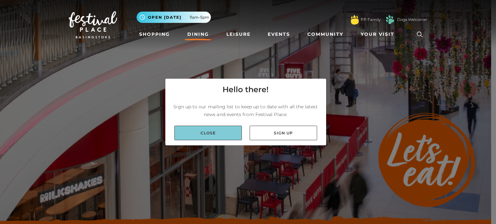
click at [214, 135] on link "Close" at bounding box center [207, 133] width 67 height 15
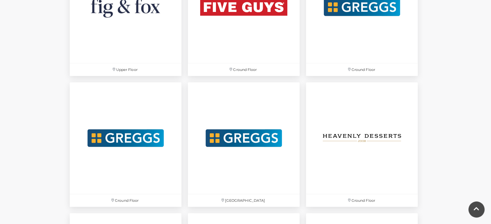
scroll to position [1264, 0]
click at [366, 130] on img at bounding box center [362, 138] width 118 height 118
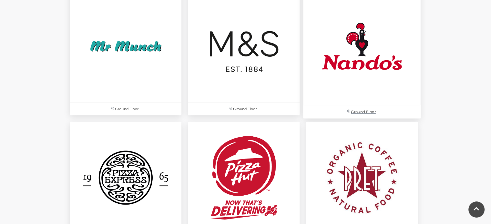
scroll to position [1618, 0]
click at [358, 60] on img at bounding box center [362, 47] width 118 height 118
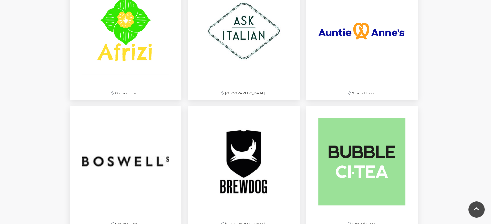
scroll to position [456, 0]
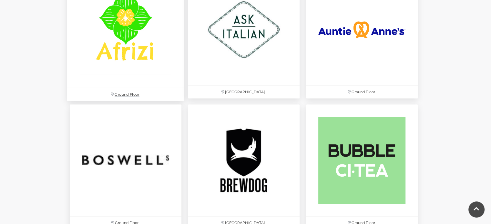
click at [112, 51] on img at bounding box center [126, 30] width 118 height 118
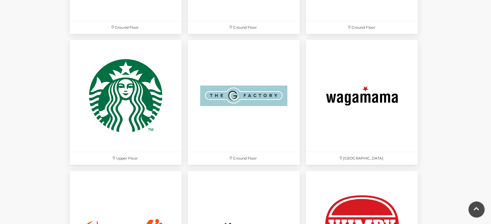
scroll to position [1963, 0]
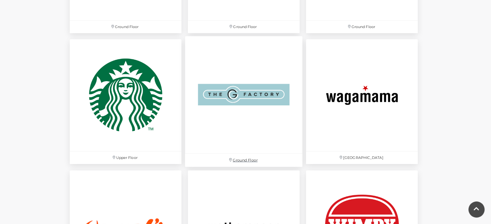
click at [263, 104] on img at bounding box center [244, 95] width 118 height 118
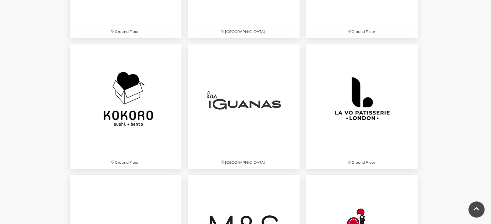
scroll to position [1435, 0]
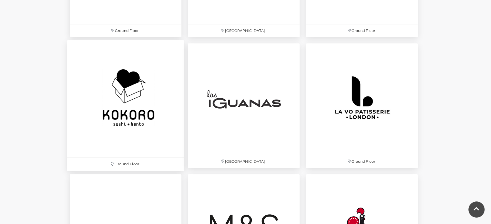
click at [116, 102] on img at bounding box center [126, 99] width 118 height 118
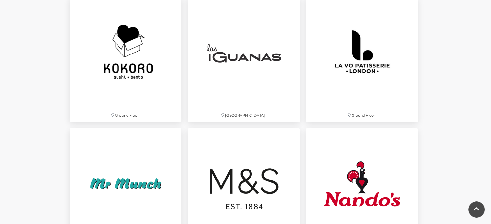
scroll to position [1481, 0]
click at [269, 60] on img at bounding box center [244, 53] width 118 height 118
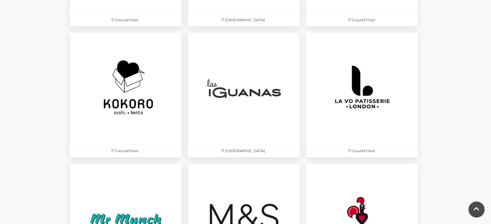
scroll to position [1445, 0]
click at [366, 86] on img at bounding box center [362, 89] width 118 height 118
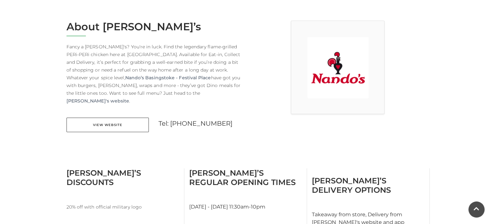
scroll to position [169, 0]
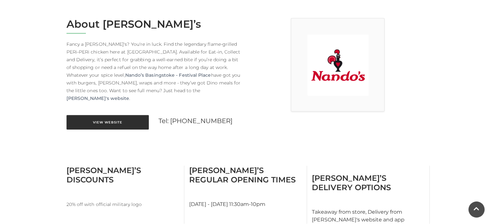
click at [103, 116] on link "View Website" at bounding box center [108, 122] width 82 height 15
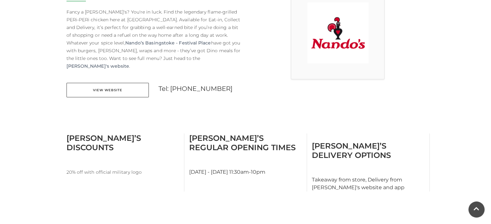
scroll to position [205, 0]
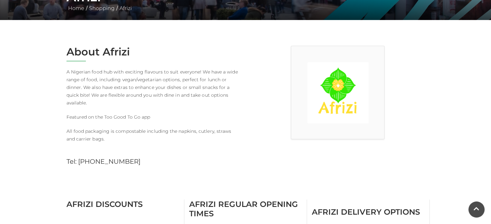
scroll to position [141, 0]
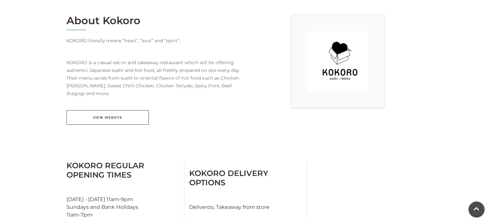
scroll to position [173, 0]
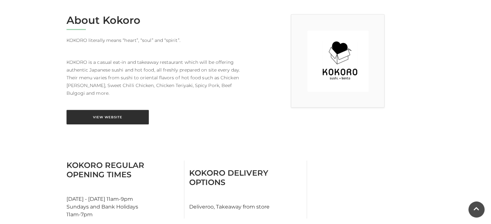
click at [100, 123] on link "View Website" at bounding box center [108, 117] width 82 height 15
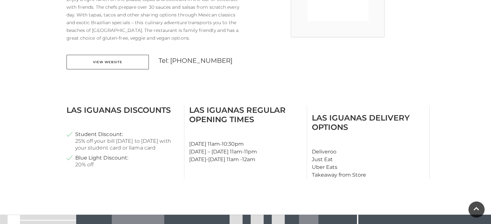
scroll to position [244, 0]
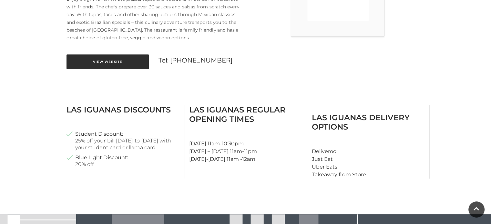
click at [105, 64] on link "View Website" at bounding box center [108, 62] width 82 height 15
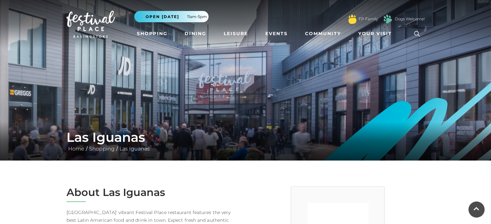
scroll to position [0, 0]
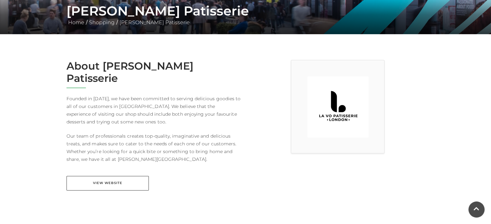
scroll to position [196, 0]
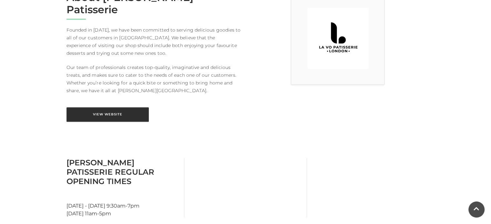
click at [114, 108] on link "View Website" at bounding box center [108, 115] width 82 height 15
